Goal: Information Seeking & Learning: Learn about a topic

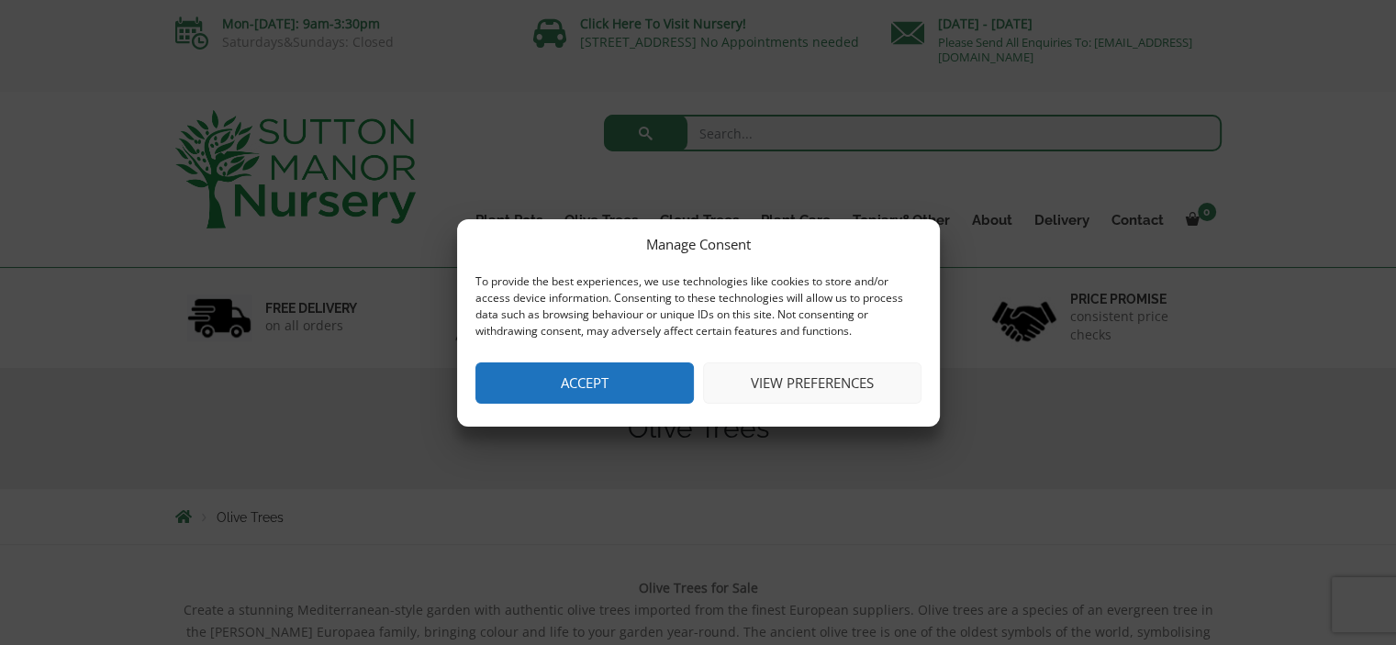
click at [628, 375] on button "Accept" at bounding box center [585, 383] width 219 height 41
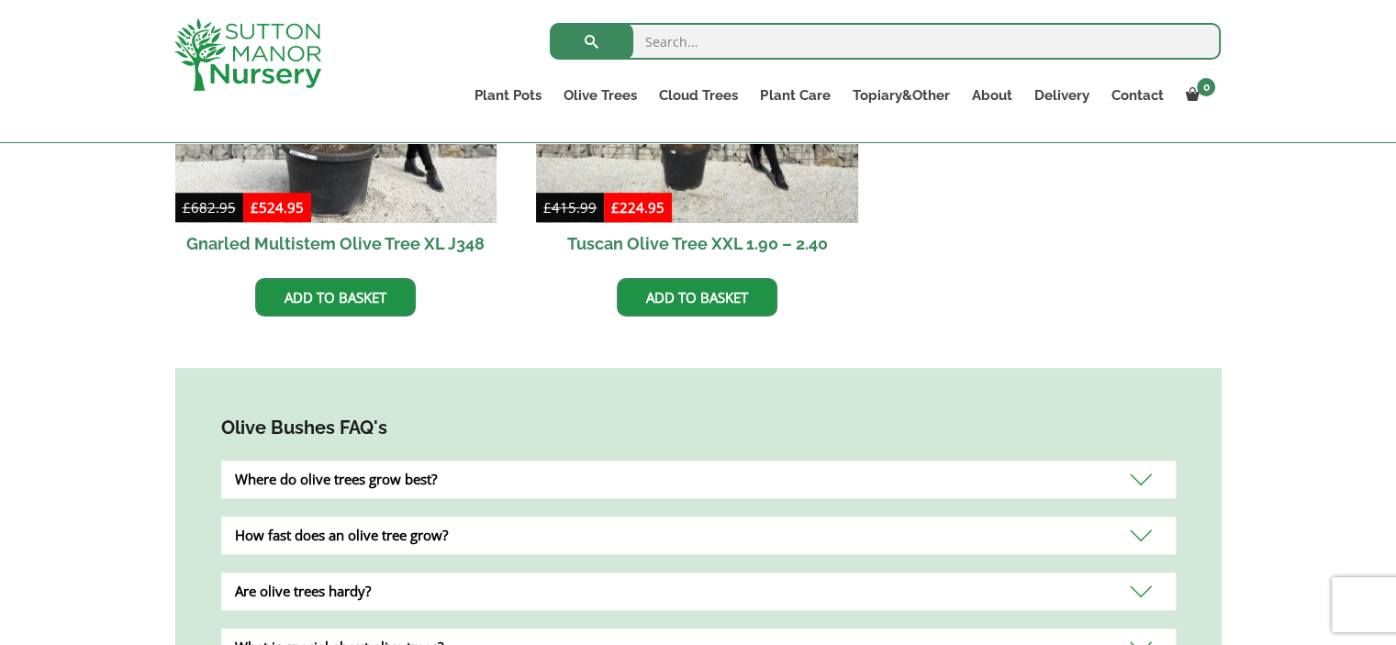
scroll to position [1561, 0]
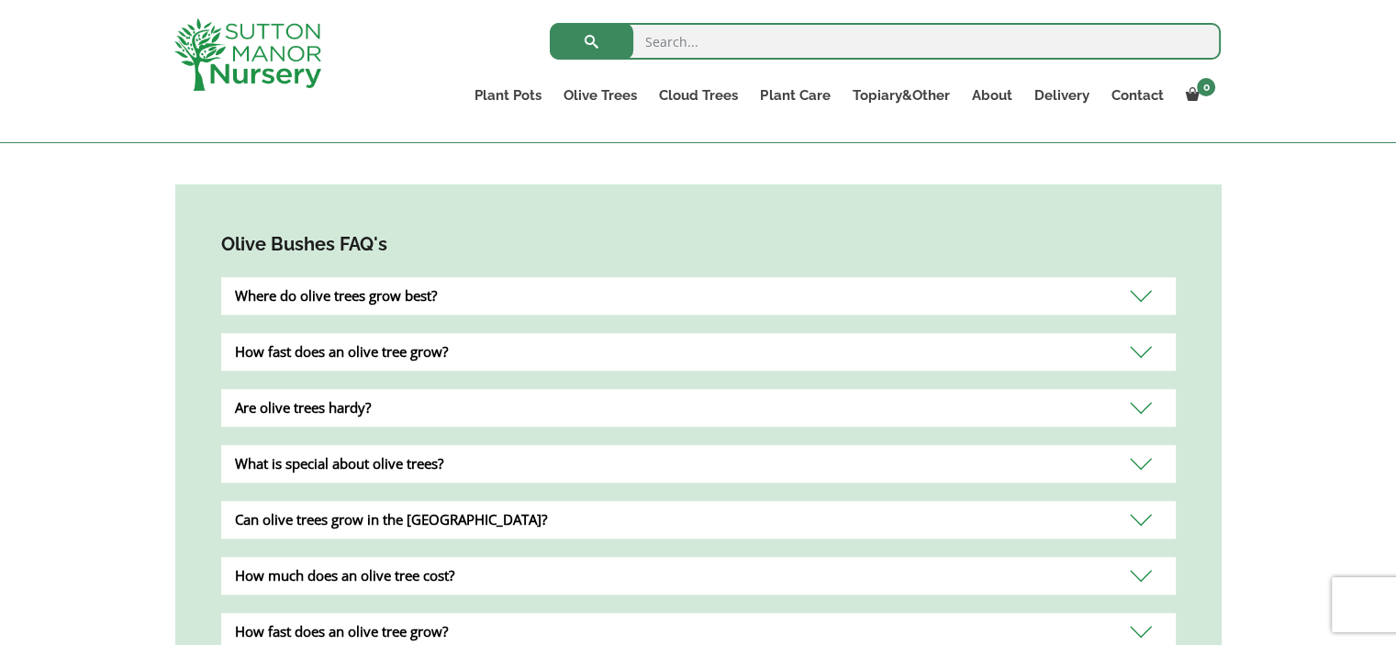
click at [738, 277] on div "Where do olive trees grow best?" at bounding box center [698, 296] width 955 height 38
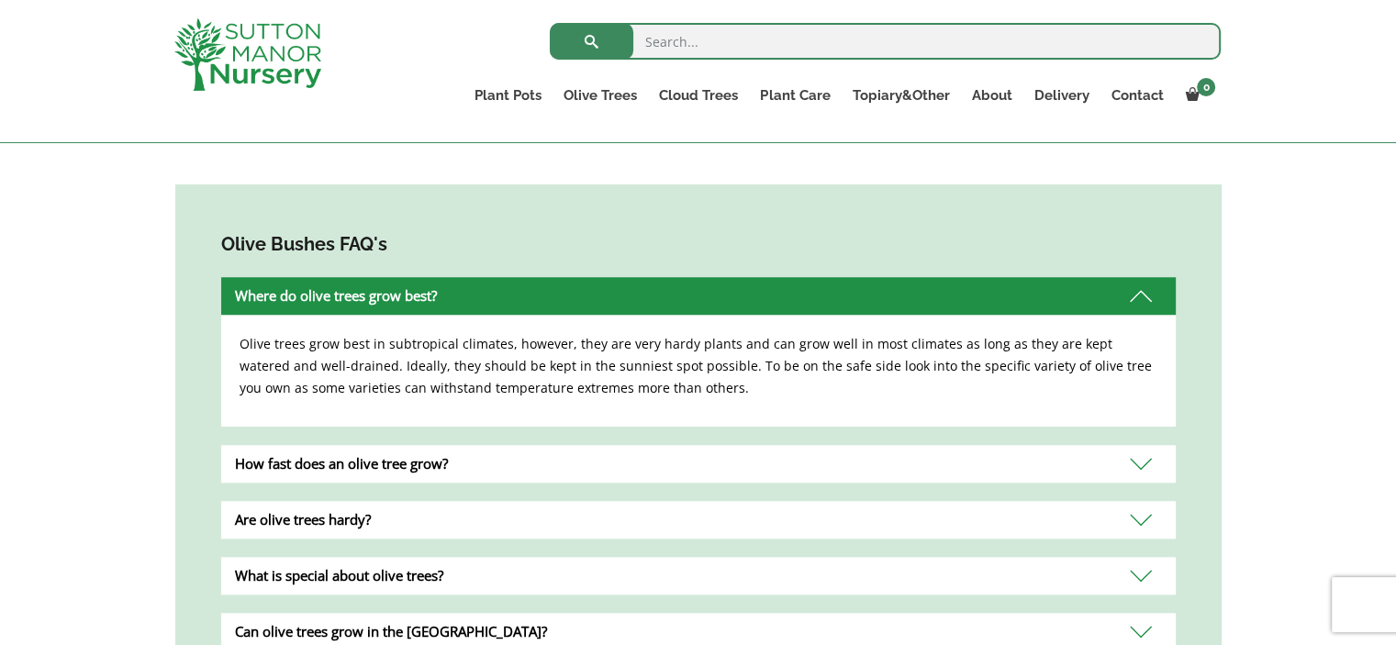
click at [717, 445] on div "How fast does an olive tree grow?" at bounding box center [698, 464] width 955 height 38
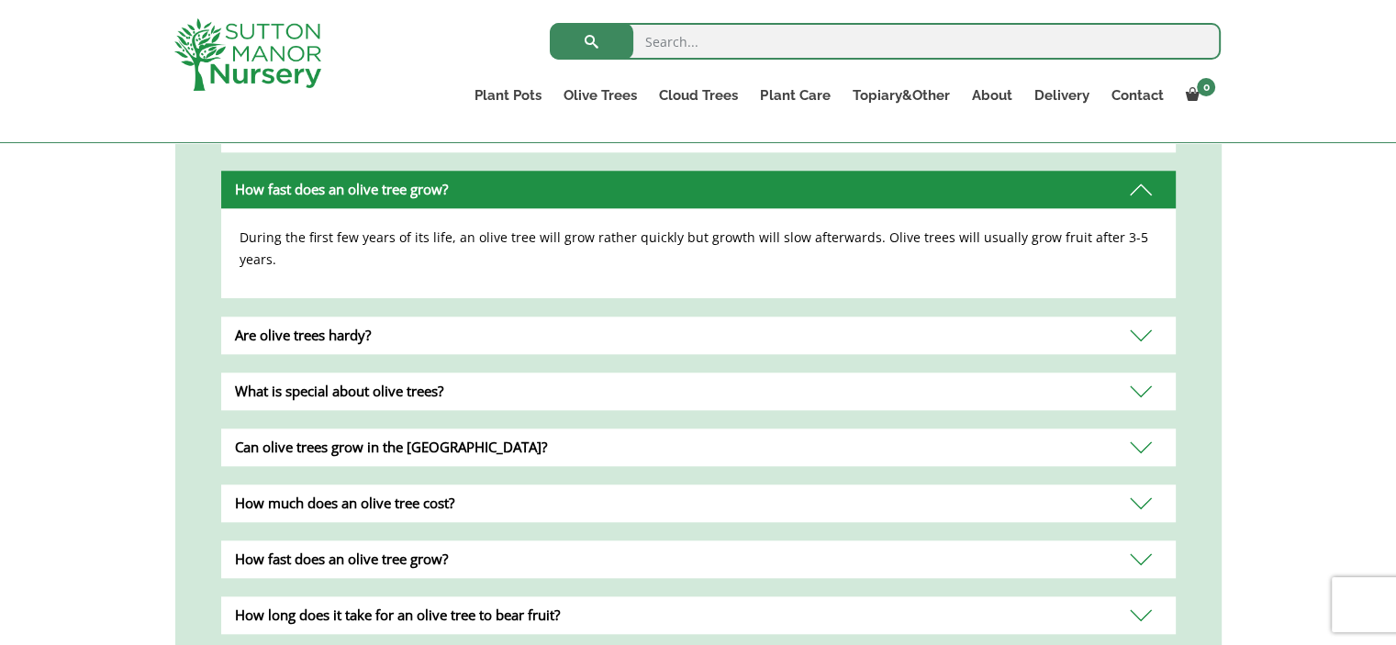
scroll to position [1744, 0]
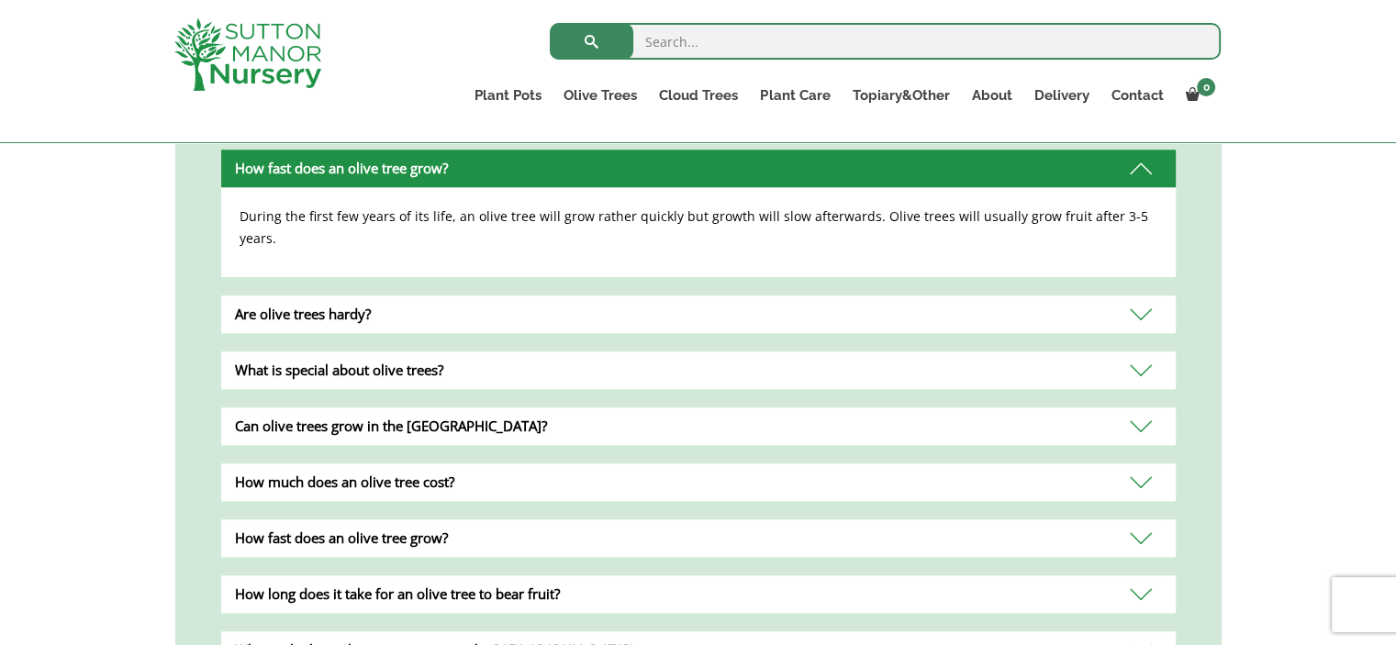
click at [741, 352] on div "What is special about olive trees?" at bounding box center [698, 371] width 955 height 38
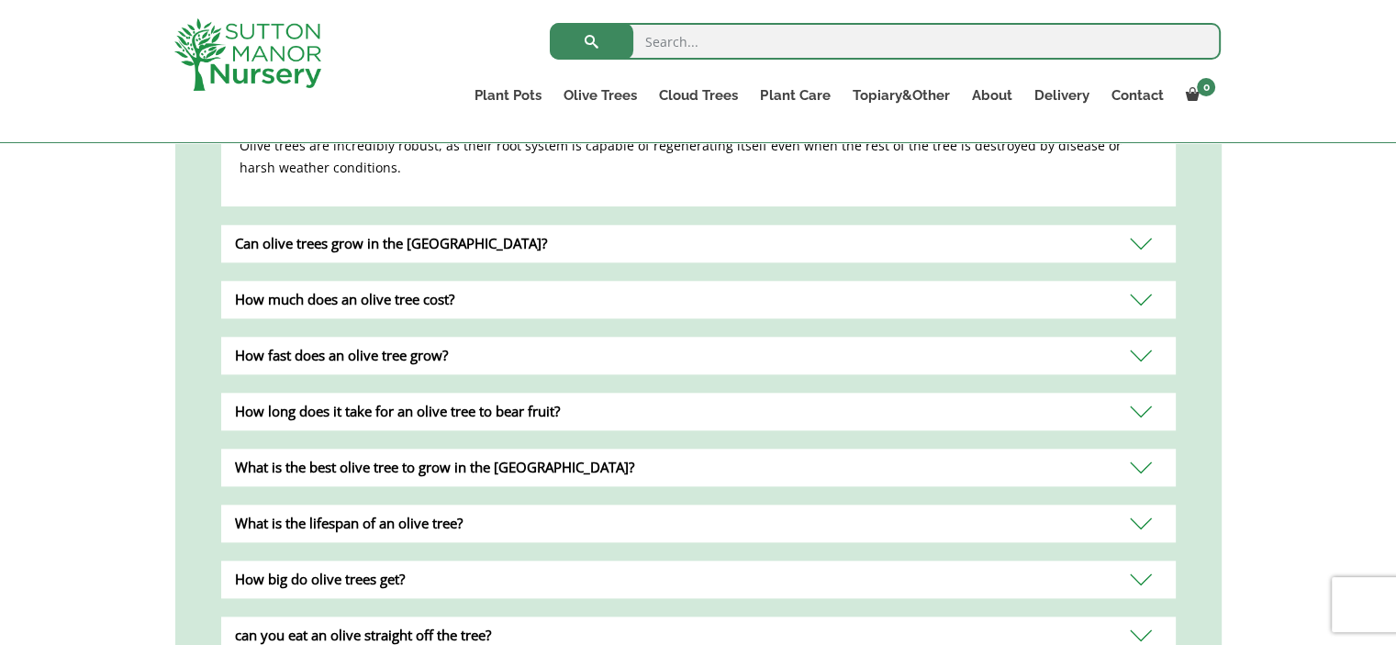
scroll to position [1928, 0]
click at [794, 224] on div "Can olive trees grow in the UK?" at bounding box center [698, 243] width 955 height 38
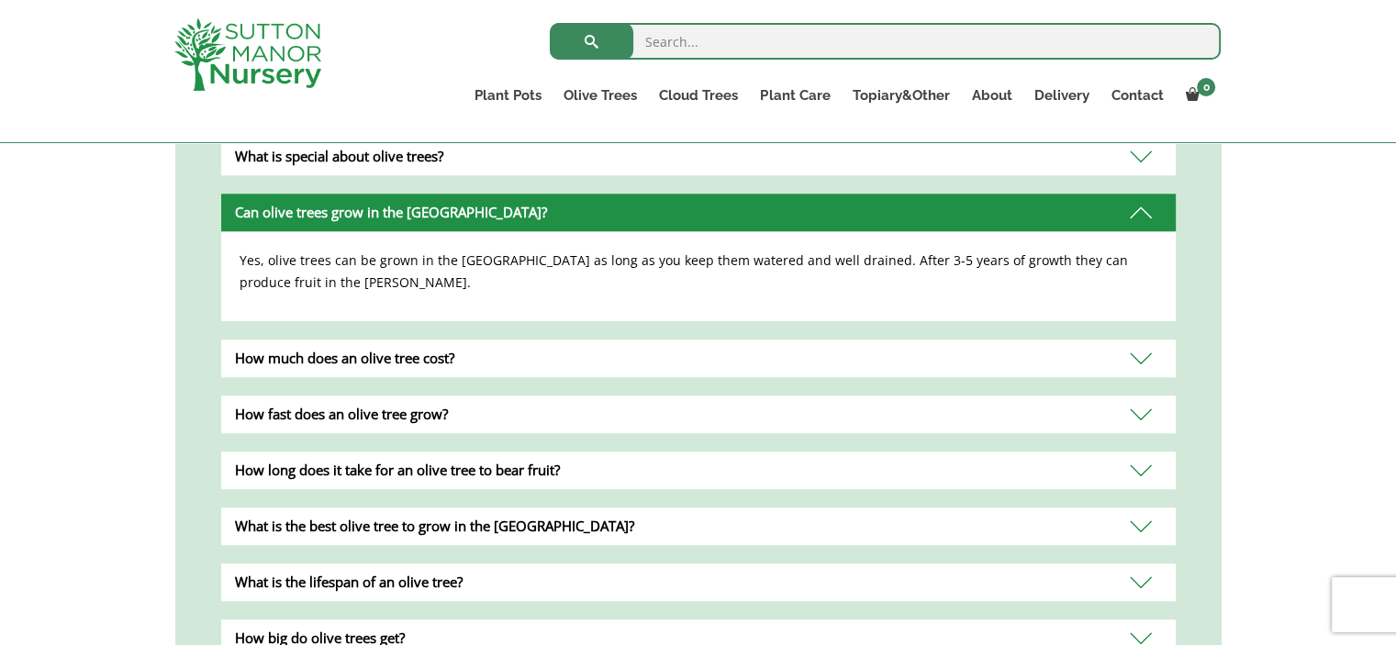
scroll to position [1836, 0]
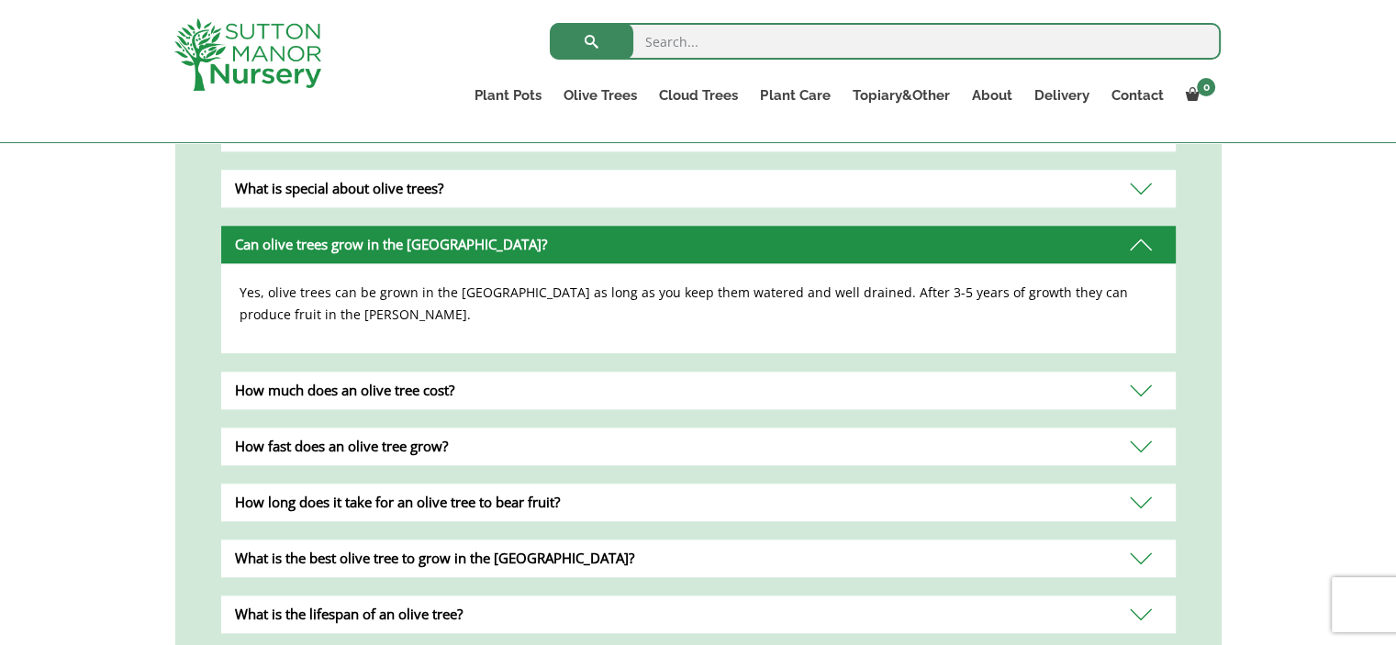
click at [740, 372] on div "How much does an olive tree cost?" at bounding box center [698, 391] width 955 height 38
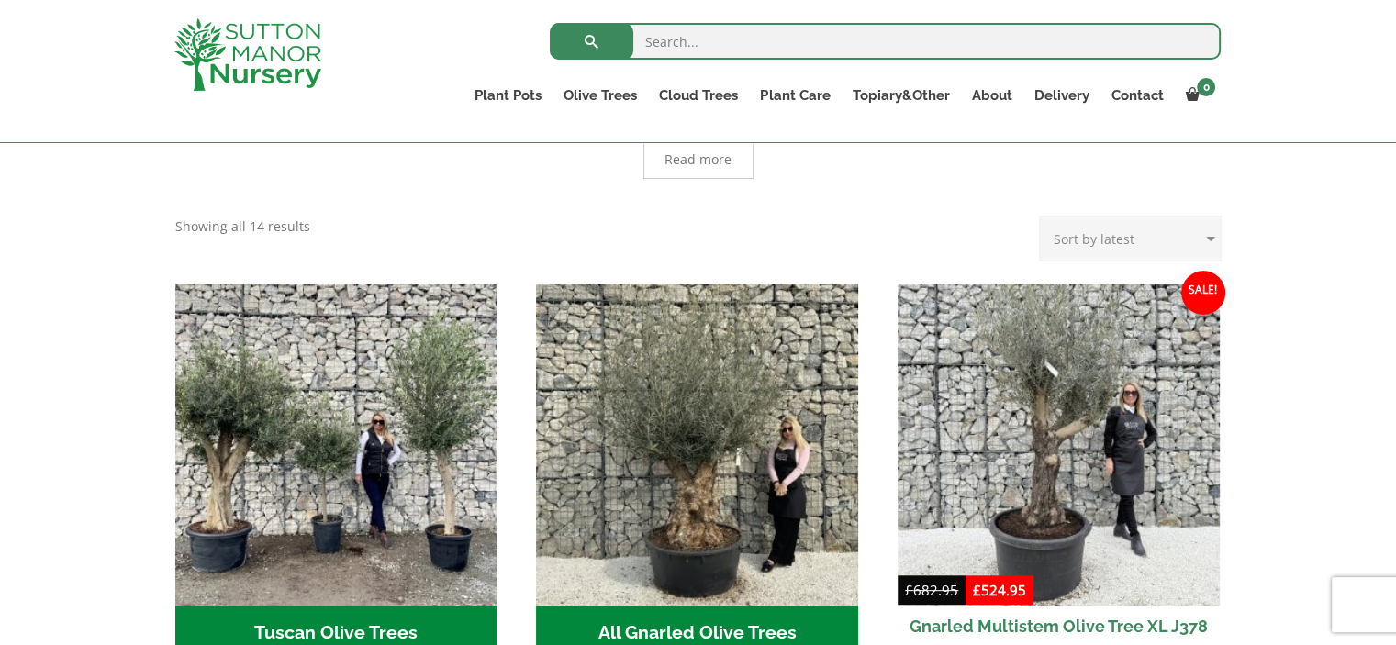
scroll to position [0, 0]
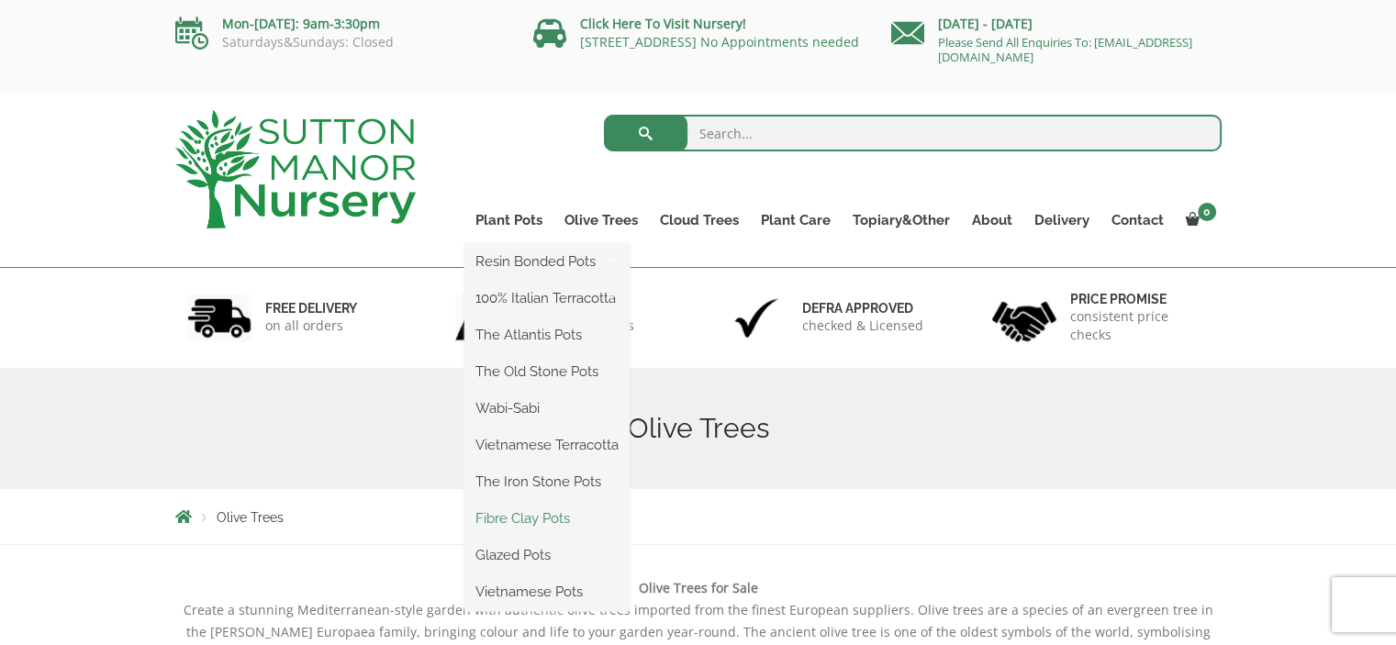
click at [543, 514] on link "Fibre Clay Pots" at bounding box center [547, 519] width 165 height 28
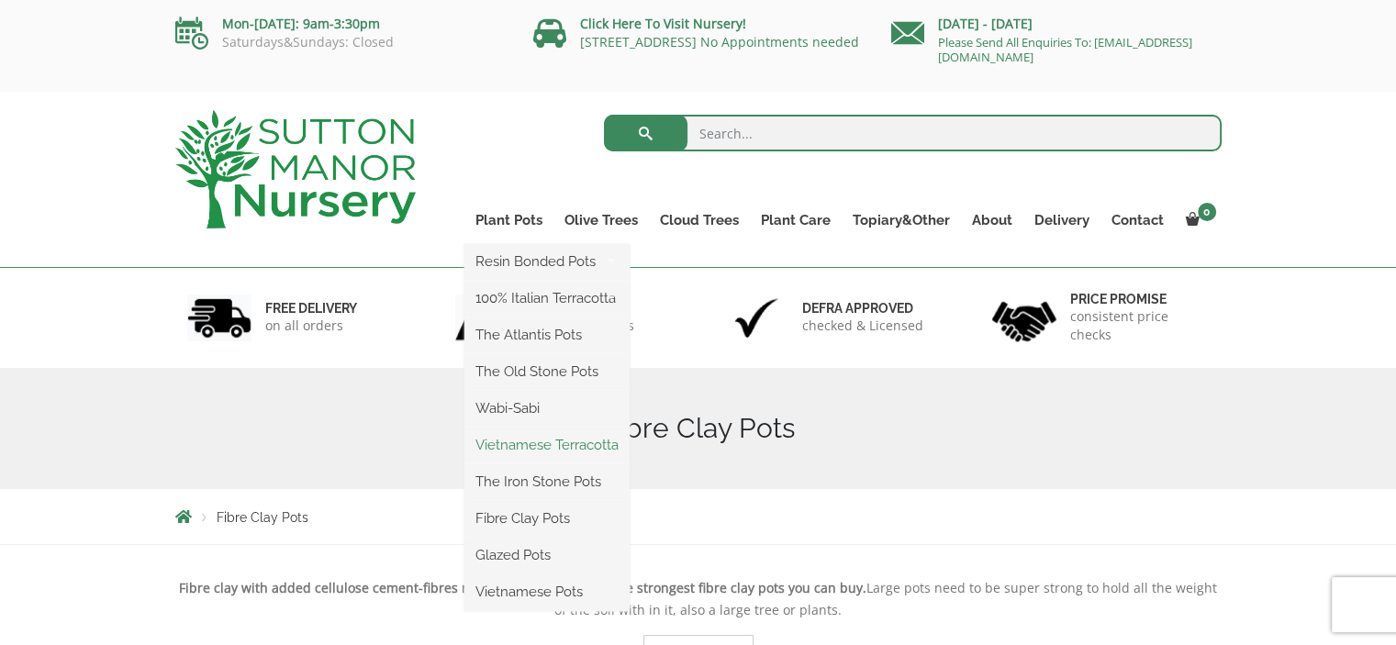
click at [580, 449] on link "Vietnamese Terracotta" at bounding box center [547, 446] width 165 height 28
